Goal: Task Accomplishment & Management: Manage account settings

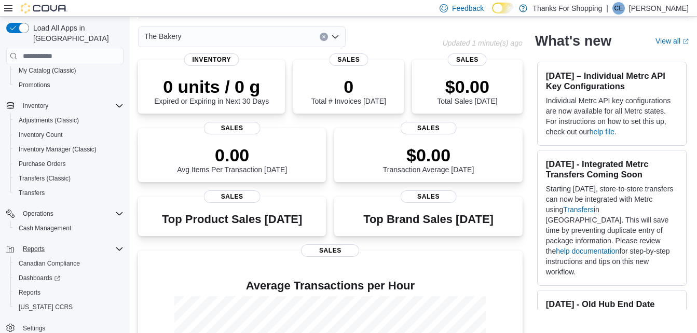
scroll to position [52, 0]
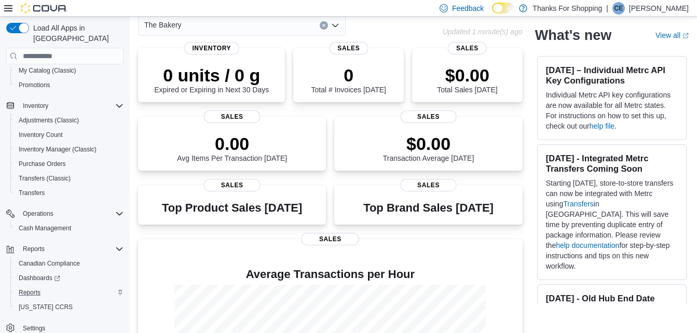
click at [45, 286] on div "Reports" at bounding box center [69, 292] width 109 height 12
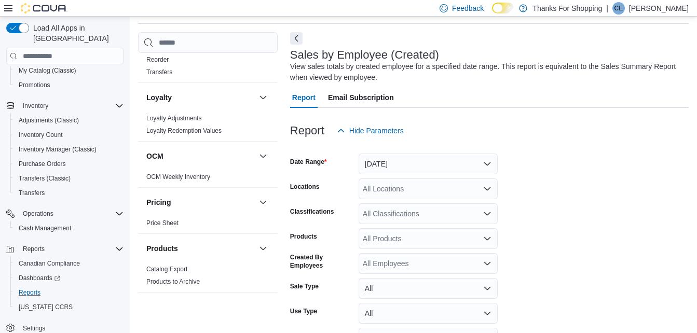
scroll to position [674, 0]
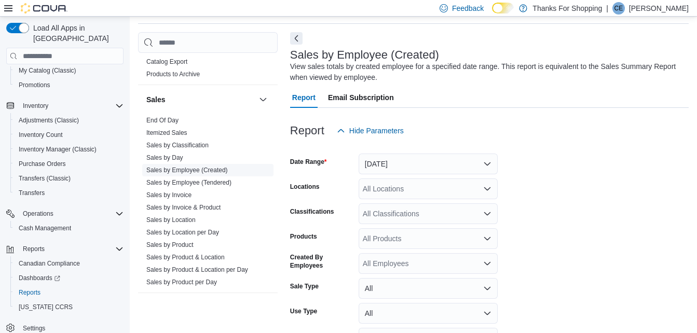
click at [184, 171] on link "Sales by Employee (Created)" at bounding box center [186, 170] width 81 height 7
click at [436, 164] on button "Yesterday" at bounding box center [427, 164] width 139 height 21
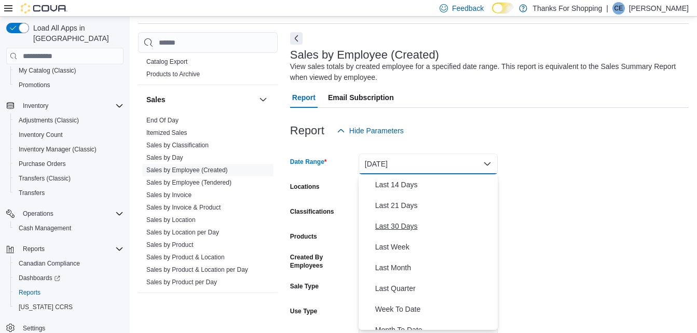
scroll to position [156, 0]
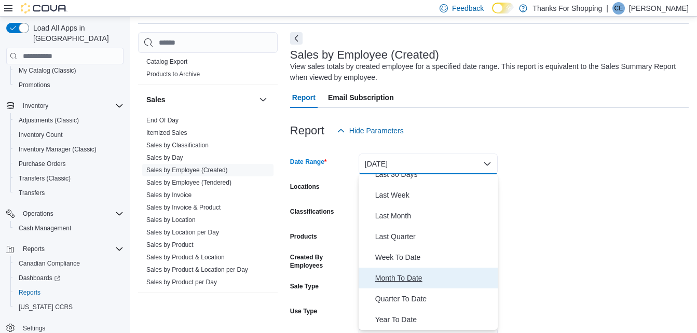
click at [392, 278] on span "Month To Date" at bounding box center [434, 278] width 118 height 12
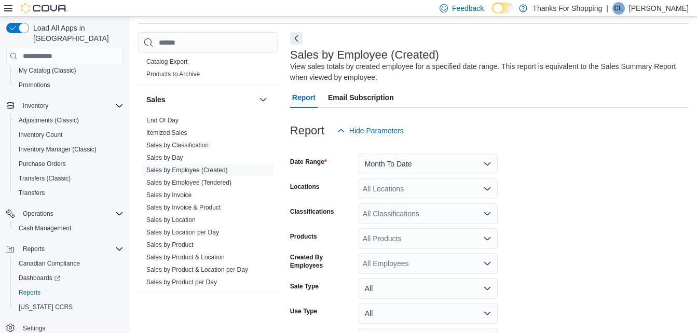
click at [600, 165] on form "Date Range Month To Date Locations All Locations Classifications All Classifica…" at bounding box center [489, 259] width 398 height 237
click at [427, 189] on div "All Locations" at bounding box center [427, 188] width 139 height 21
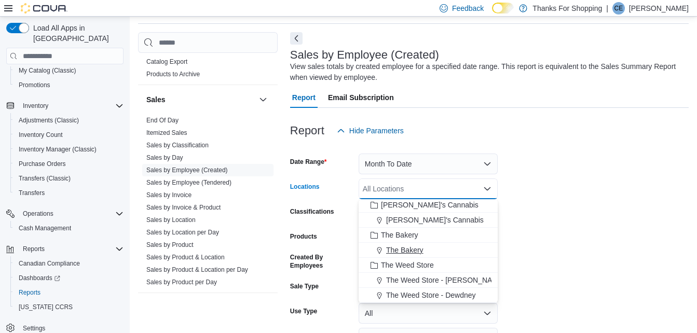
click at [408, 247] on span "The Bakery" at bounding box center [404, 250] width 37 height 10
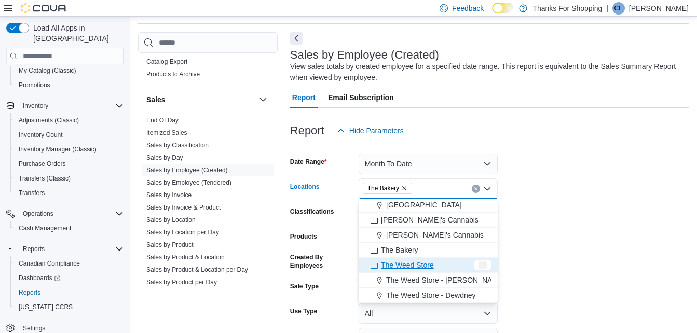
scroll to position [257, 0]
click at [539, 228] on form "Date Range Month To Date Locations The Bakery Combo box. Selected. The Bakery. …" at bounding box center [489, 259] width 398 height 237
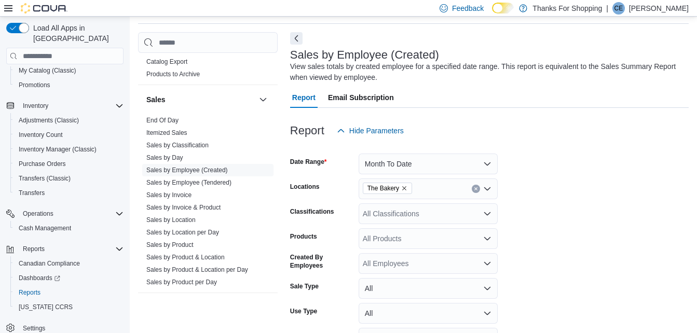
scroll to position [100, 0]
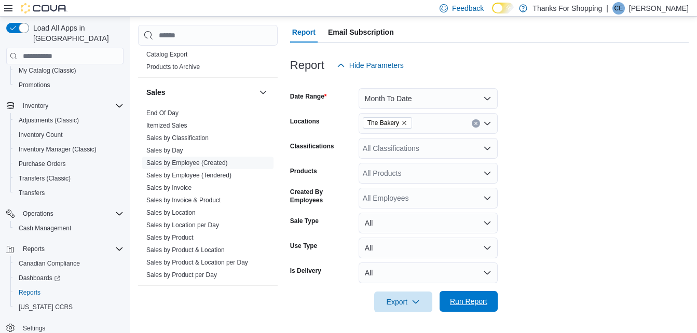
click at [457, 295] on span "Run Report" at bounding box center [469, 301] width 46 height 21
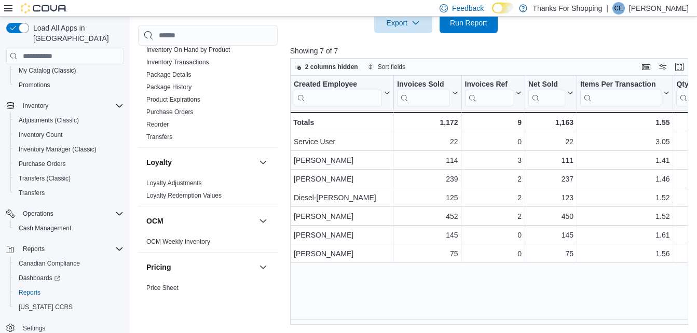
scroll to position [363, 0]
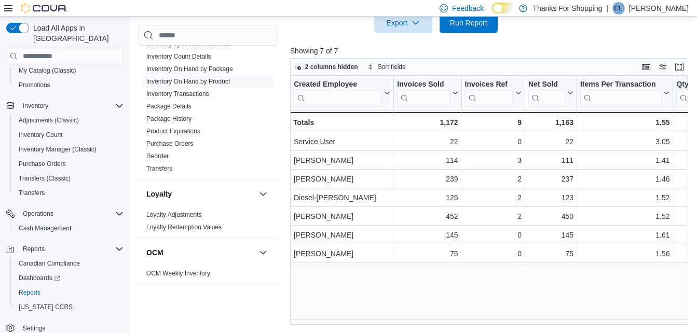
click at [202, 85] on span "Inventory On Hand by Product" at bounding box center [188, 81] width 84 height 8
click at [203, 84] on link "Inventory On Hand by Product" at bounding box center [188, 81] width 84 height 7
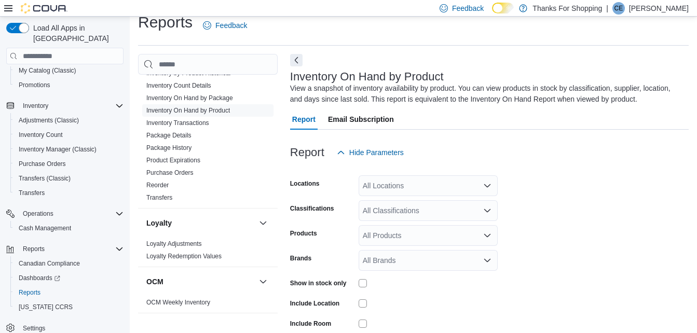
scroll to position [35, 0]
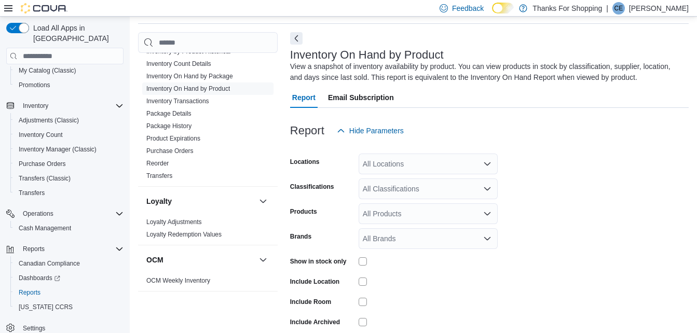
click at [425, 165] on div "All Locations" at bounding box center [427, 164] width 139 height 21
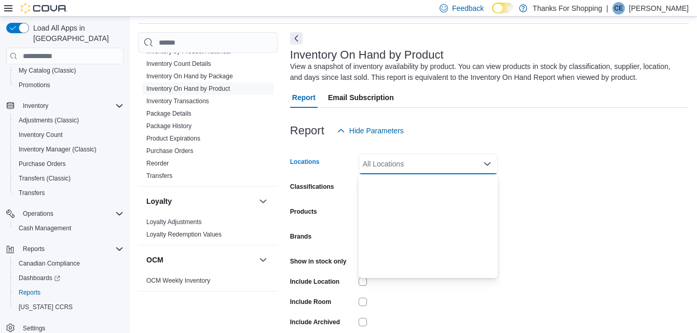
scroll to position [272, 0]
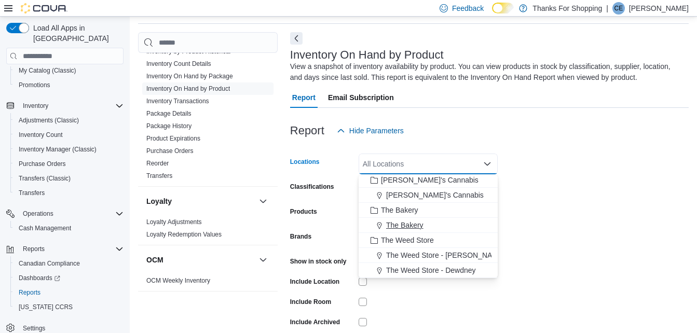
click at [404, 227] on span "The Bakery" at bounding box center [404, 225] width 37 height 10
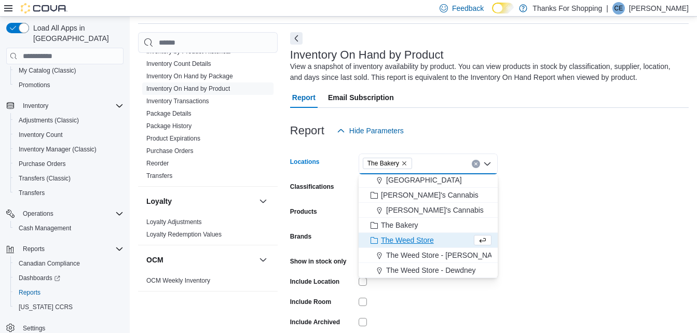
scroll to position [257, 0]
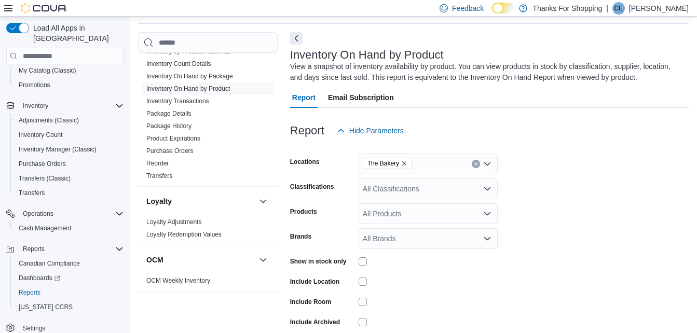
click at [552, 187] on form "Locations The Bakery Classifications All Classifications Products All Products …" at bounding box center [489, 250] width 398 height 218
click at [430, 193] on div "All Classifications" at bounding box center [427, 188] width 139 height 21
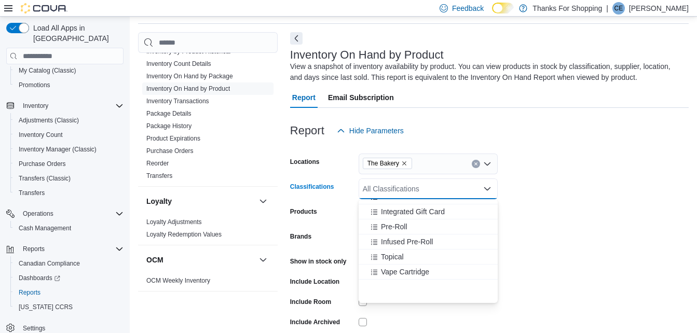
scroll to position [394, 0]
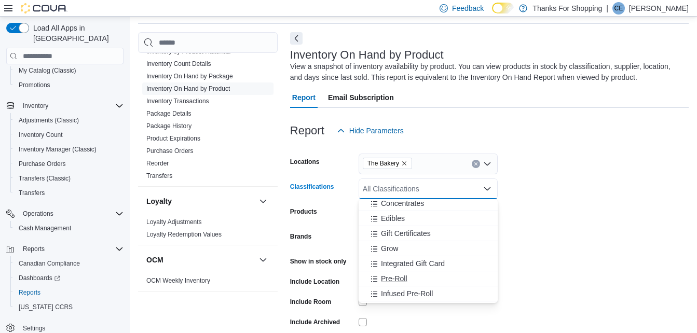
click at [392, 277] on span "Pre-Roll" at bounding box center [394, 278] width 26 height 10
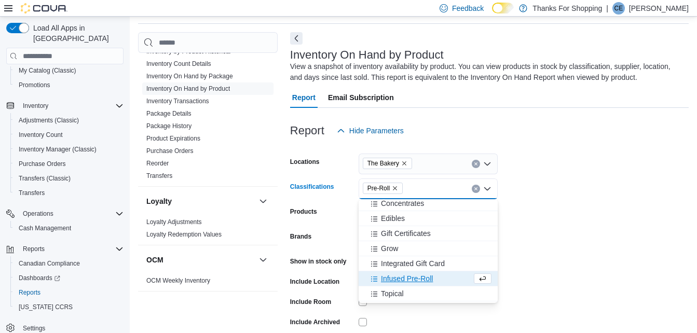
click at [392, 277] on span "Infused Pre-Roll" at bounding box center [407, 278] width 52 height 10
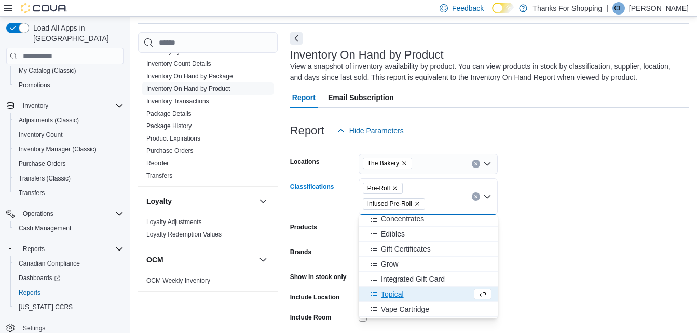
click at [653, 169] on form "Locations The Bakery Classifications Pre-Roll Infused Pre-Roll Combo box. Selec…" at bounding box center [489, 257] width 398 height 233
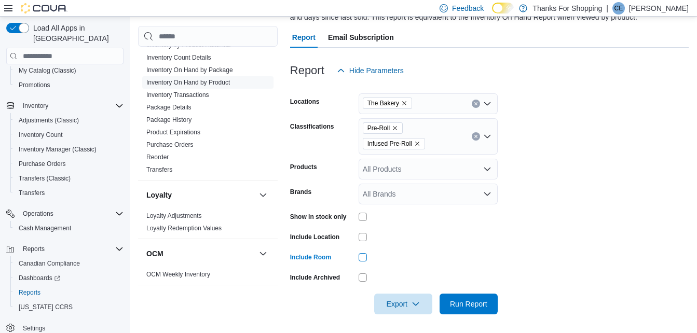
scroll to position [97, 0]
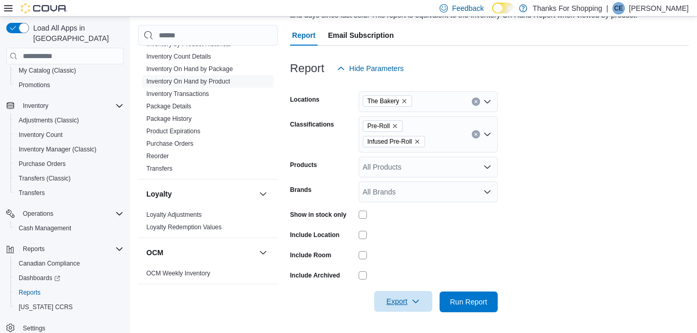
click at [403, 304] on span "Export" at bounding box center [403, 301] width 46 height 21
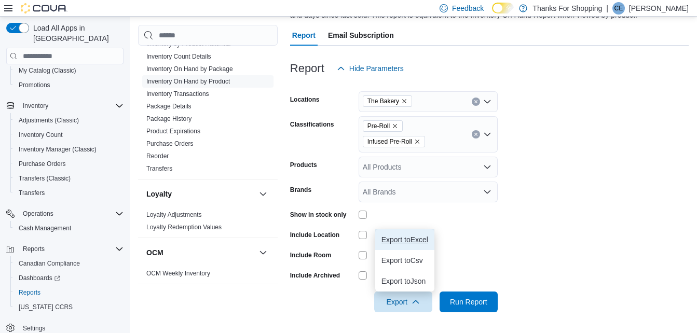
click at [419, 240] on span "Export to Excel" at bounding box center [404, 239] width 47 height 8
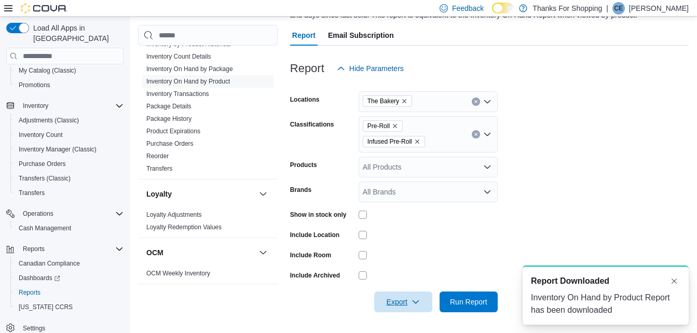
scroll to position [0, 0]
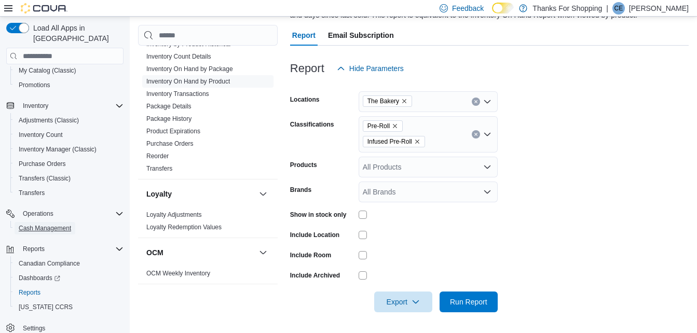
drag, startPoint x: 50, startPoint y: 214, endPoint x: 122, endPoint y: 197, distance: 74.5
click at [50, 224] on span "Cash Management" at bounding box center [45, 228] width 52 height 8
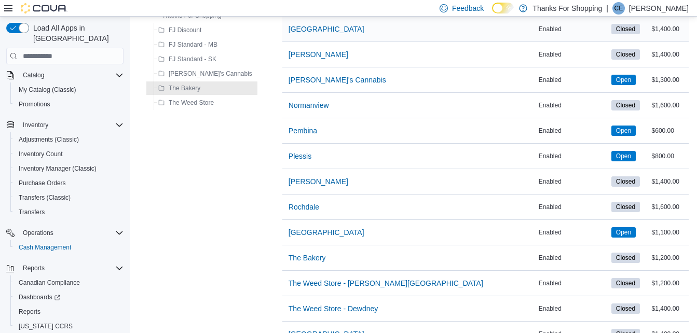
scroll to position [259, 0]
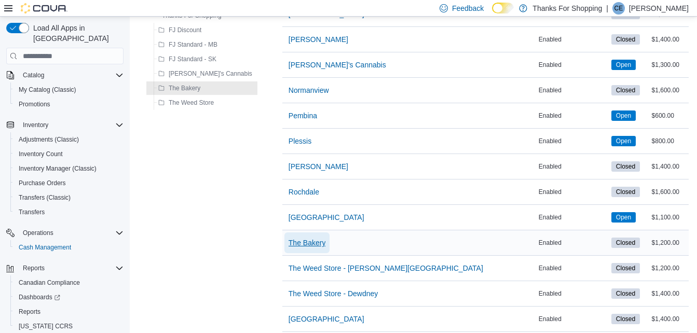
click at [290, 242] on span "The Bakery" at bounding box center [306, 243] width 37 height 10
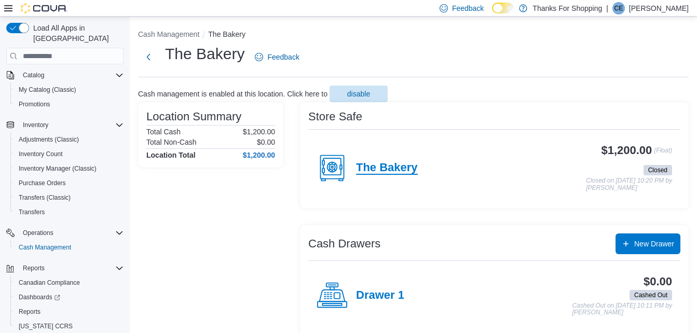
click at [394, 169] on h4 "The Bakery" at bounding box center [387, 167] width 62 height 13
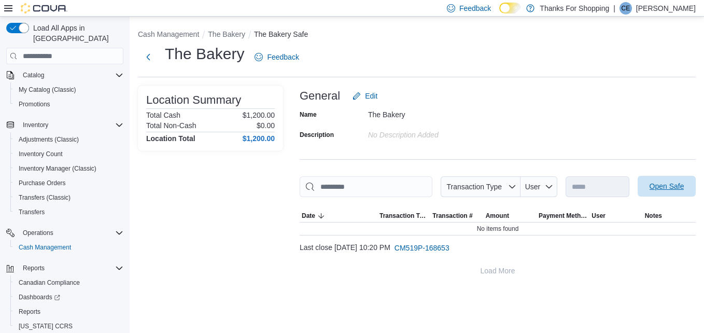
click at [681, 184] on span "Open Safe" at bounding box center [667, 186] width 35 height 10
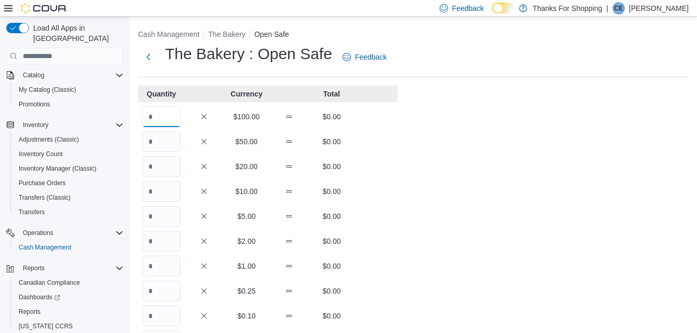
drag, startPoint x: 169, startPoint y: 115, endPoint x: 140, endPoint y: 111, distance: 29.3
click at [140, 111] on div "$100.00 $0.00" at bounding box center [267, 116] width 259 height 21
type input "**"
click at [361, 115] on div "** $100.00 $1,200.00" at bounding box center [267, 116] width 259 height 21
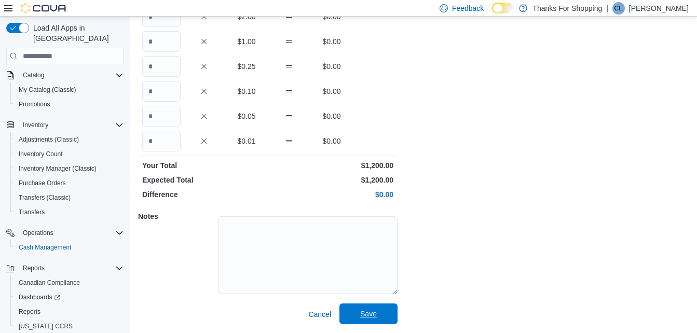
click at [375, 310] on span "Save" at bounding box center [368, 314] width 17 height 10
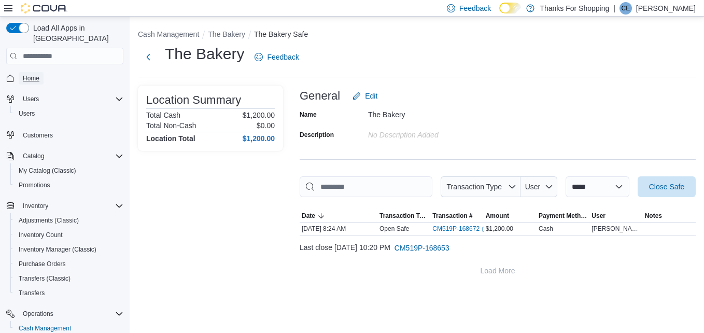
click at [35, 74] on span "Home" at bounding box center [31, 78] width 17 height 8
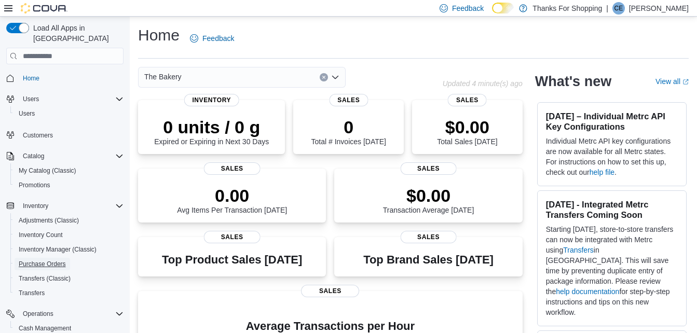
drag, startPoint x: 46, startPoint y: 254, endPoint x: 333, endPoint y: 172, distance: 298.8
click at [46, 260] on span "Purchase Orders" at bounding box center [42, 264] width 47 height 8
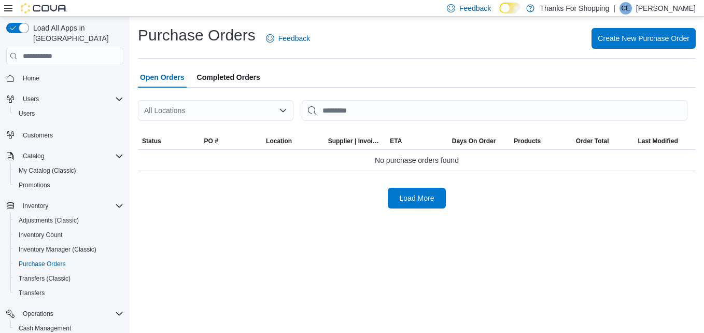
click at [279, 109] on icon "Open list of options" at bounding box center [283, 110] width 8 height 8
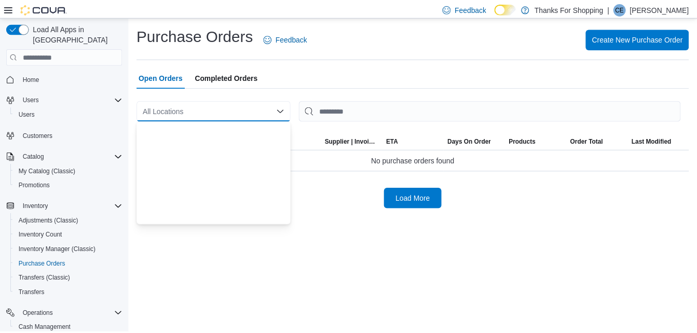
scroll to position [272, 0]
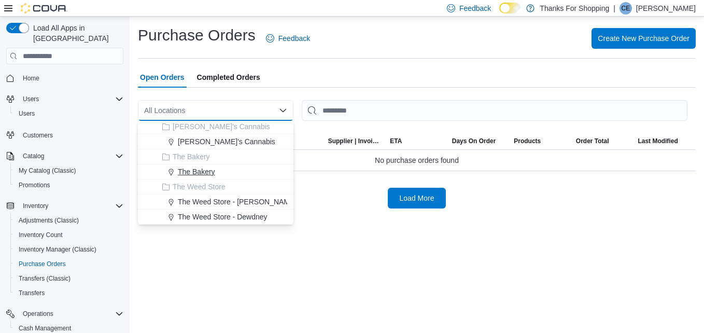
click at [225, 171] on div "The Bakery" at bounding box center [222, 172] width 131 height 10
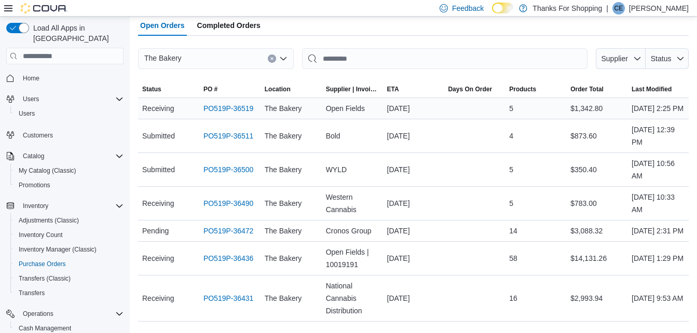
scroll to position [104, 0]
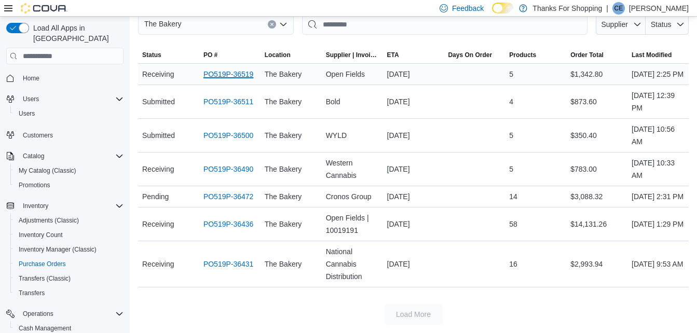
click at [224, 68] on link "PO519P-36519" at bounding box center [228, 74] width 50 height 12
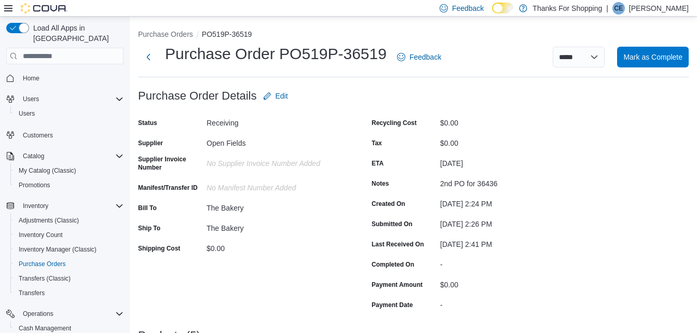
click at [52, 72] on span "Home" at bounding box center [71, 78] width 105 height 13
